Goal: Navigation & Orientation: Find specific page/section

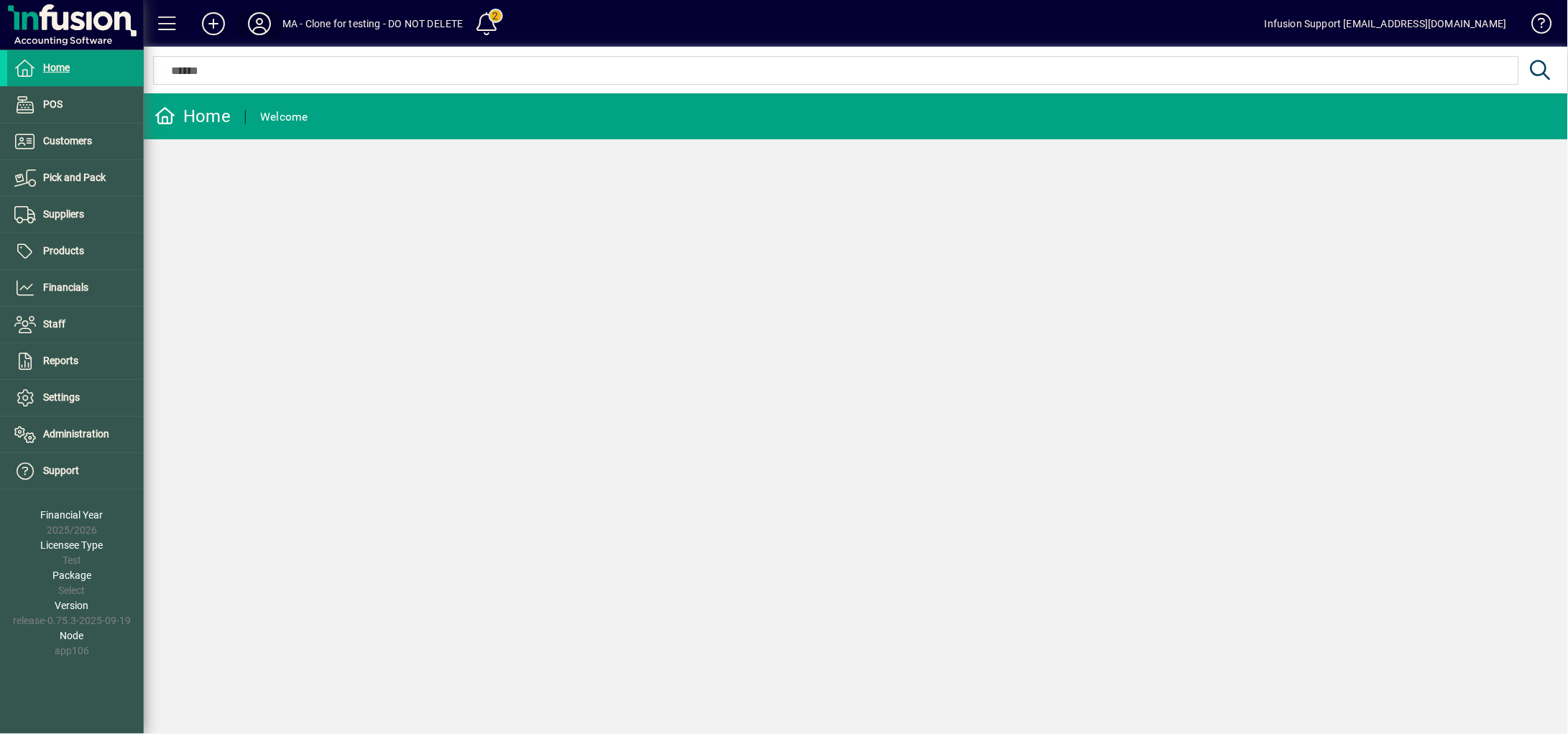
click at [263, 19] on icon at bounding box center [259, 23] width 28 height 23
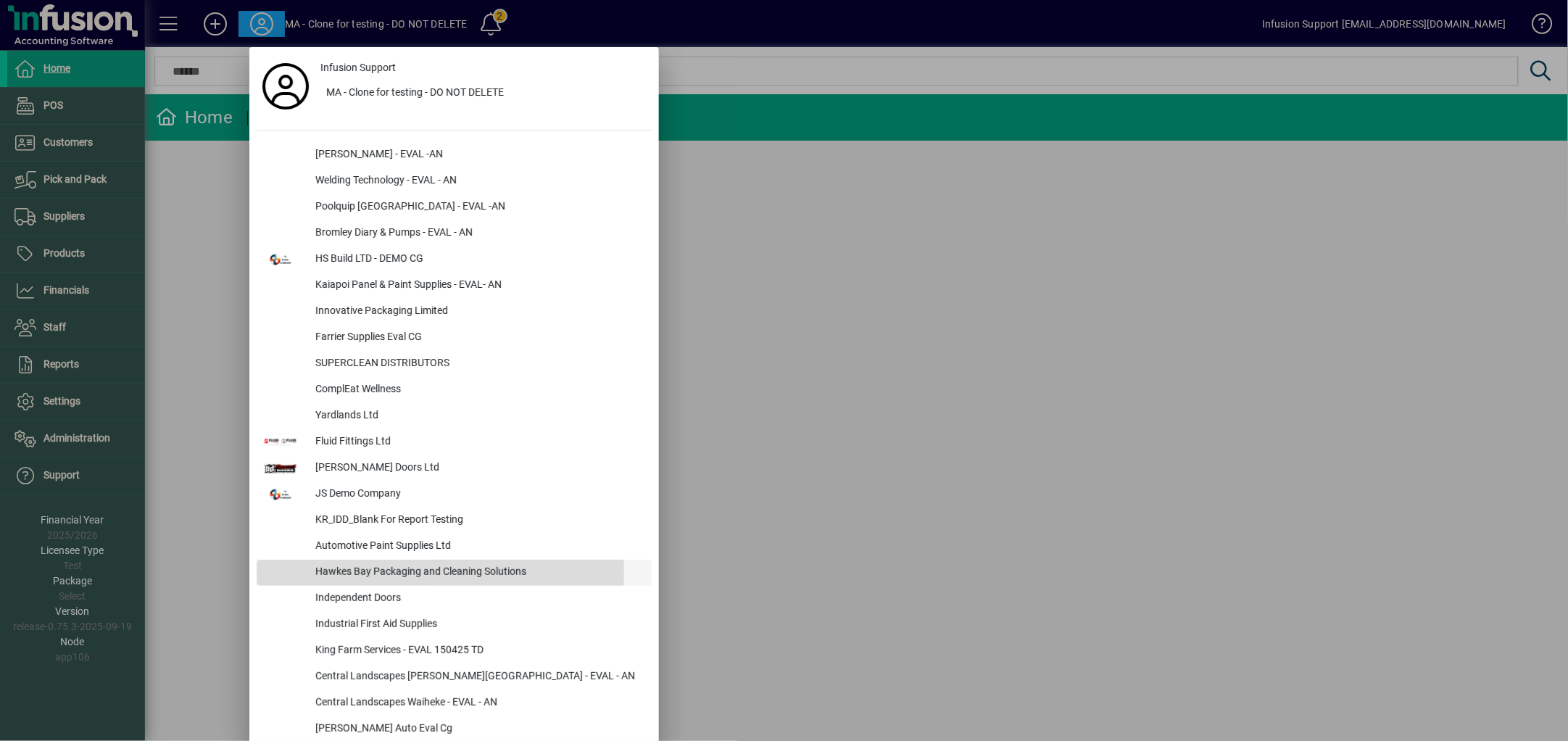
click at [434, 570] on div "Hawkes Bay Packaging and Cleaning Solutions" at bounding box center [477, 573] width 348 height 26
